Goal: Find contact information: Find contact information

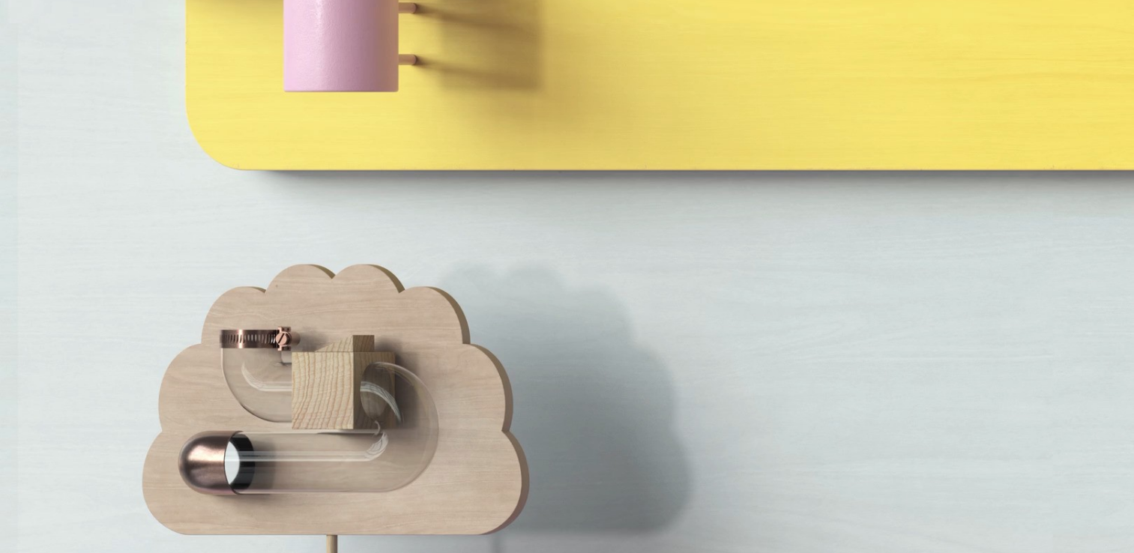
scroll to position [5267, 0]
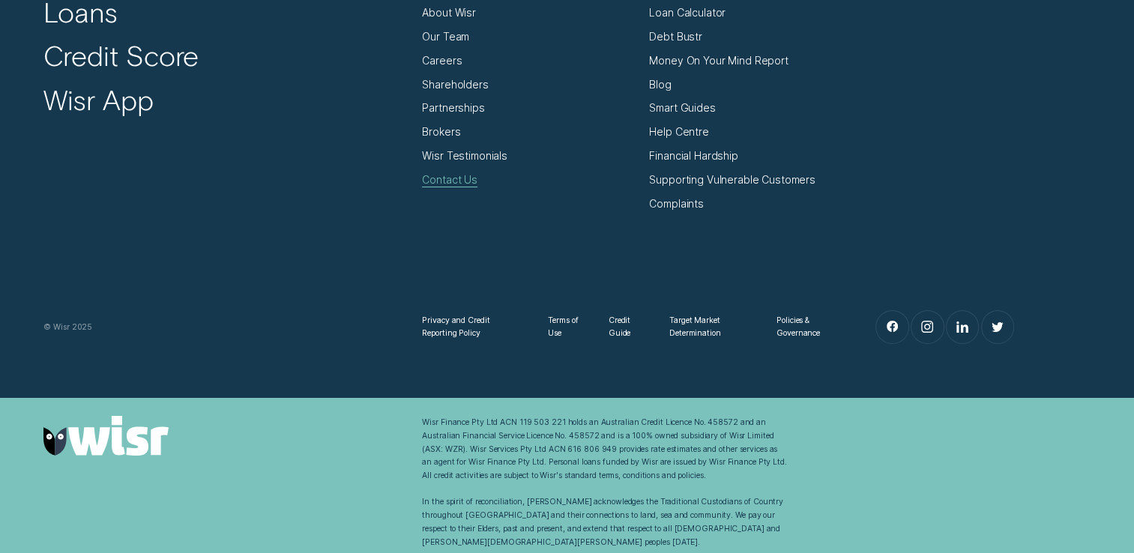
click at [457, 178] on div "Contact Us" at bounding box center [449, 179] width 55 height 13
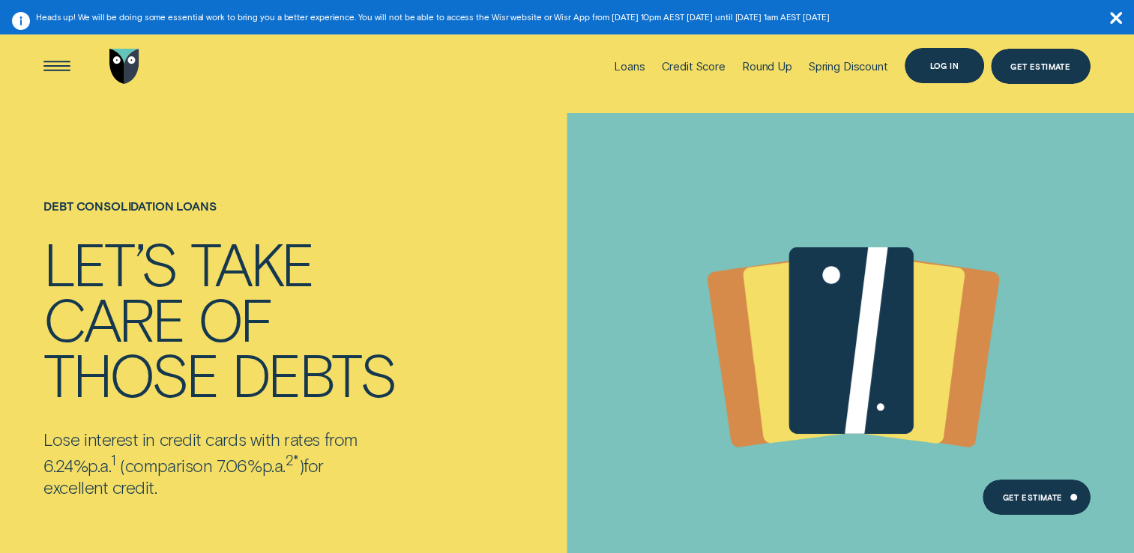
click at [934, 68] on div "Log in" at bounding box center [943, 65] width 29 height 7
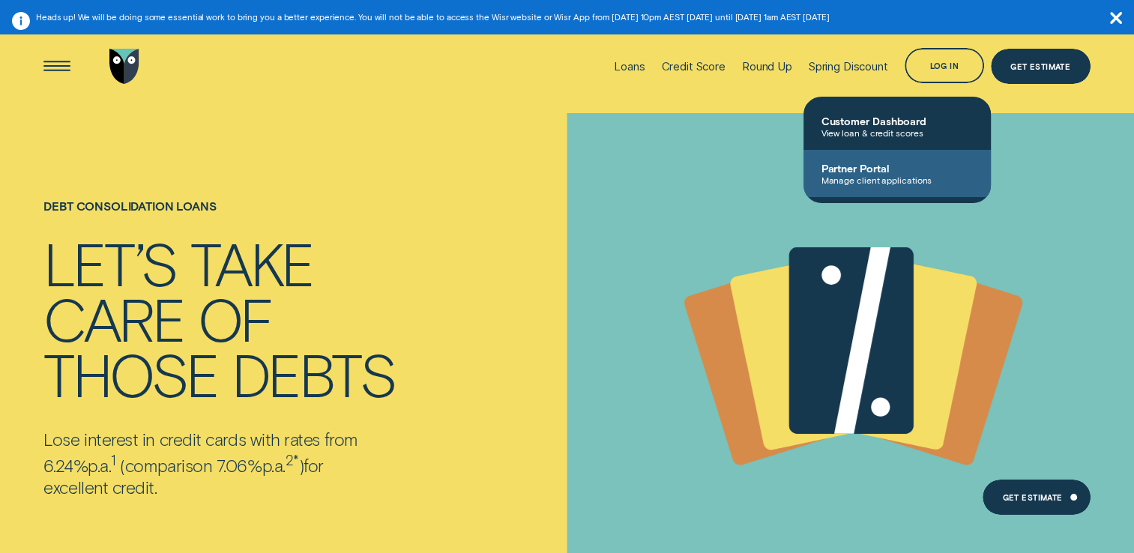
click at [871, 163] on span "Partner Portal" at bounding box center [896, 168] width 151 height 13
